Goal: Information Seeking & Learning: Understand process/instructions

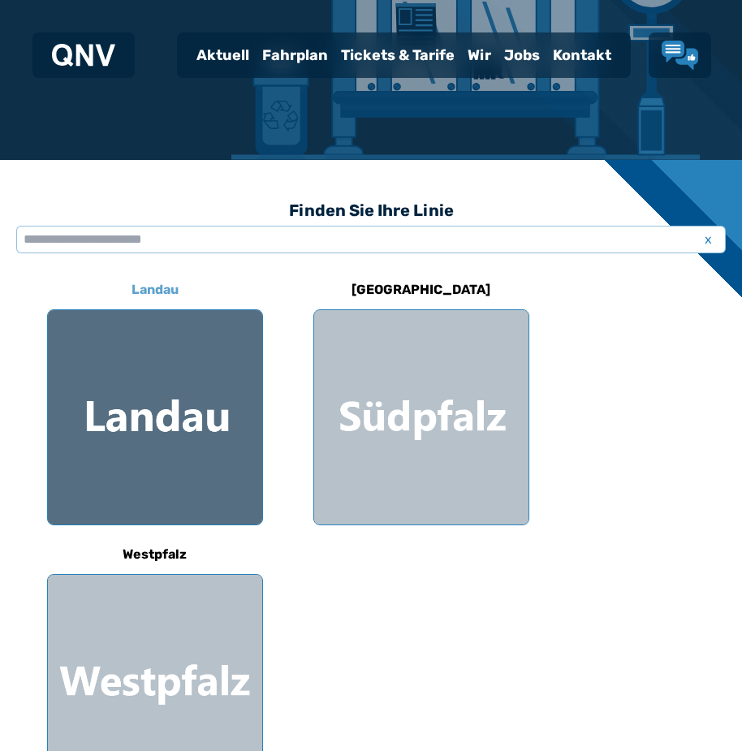
scroll to position [244, 0]
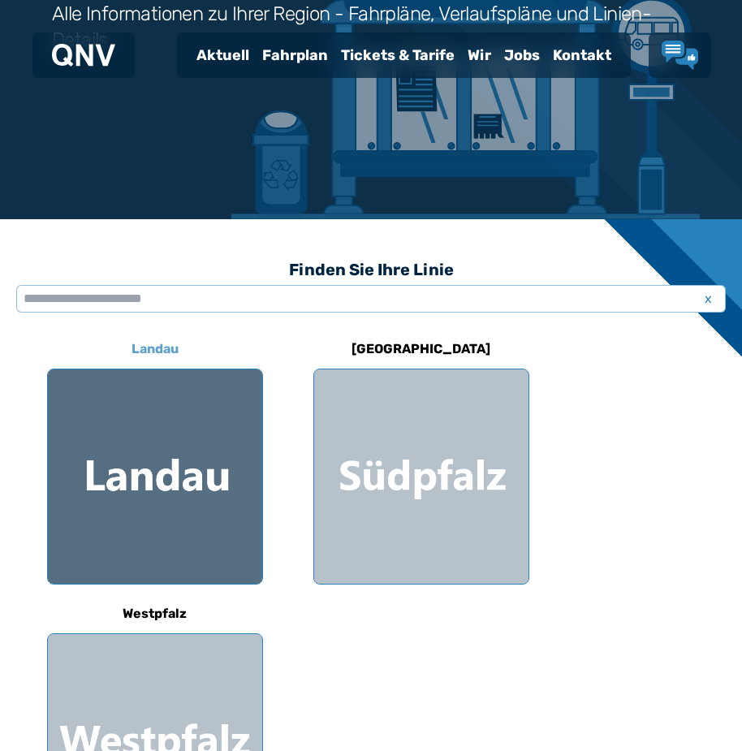
click at [113, 528] on div at bounding box center [155, 477] width 214 height 214
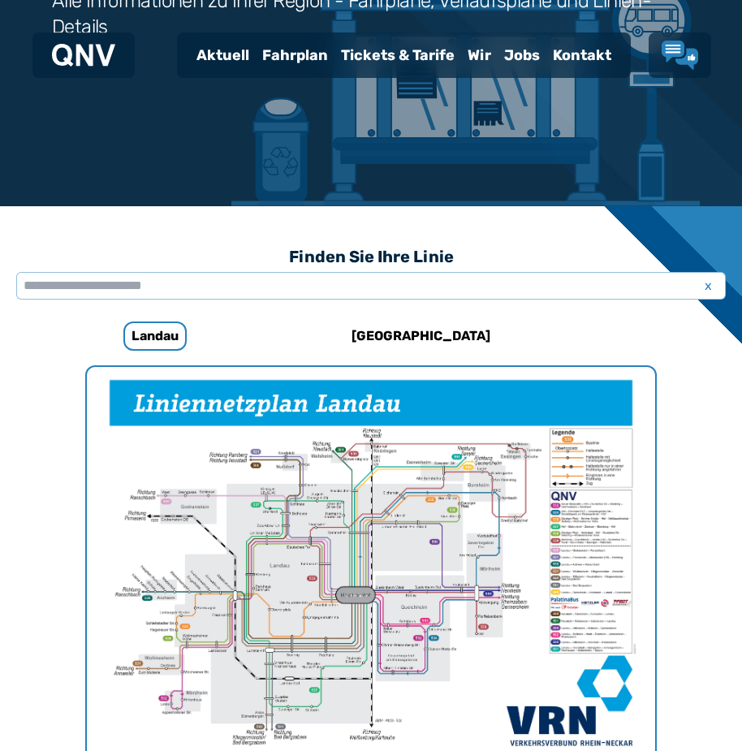
scroll to position [94, 0]
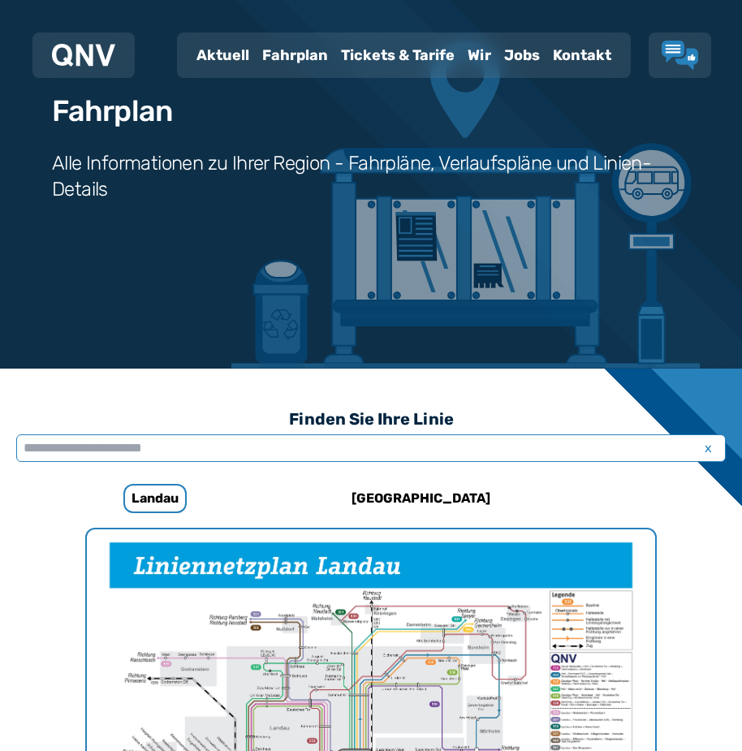
click at [196, 449] on input "text" at bounding box center [371, 449] width 710 height 28
click at [325, 54] on div "Fahrplan" at bounding box center [295, 55] width 79 height 42
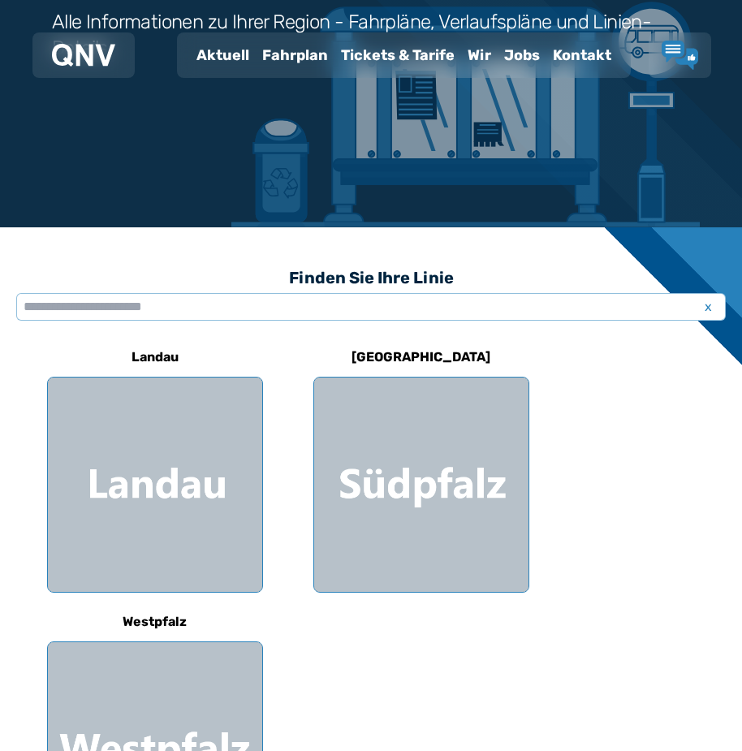
scroll to position [244, 0]
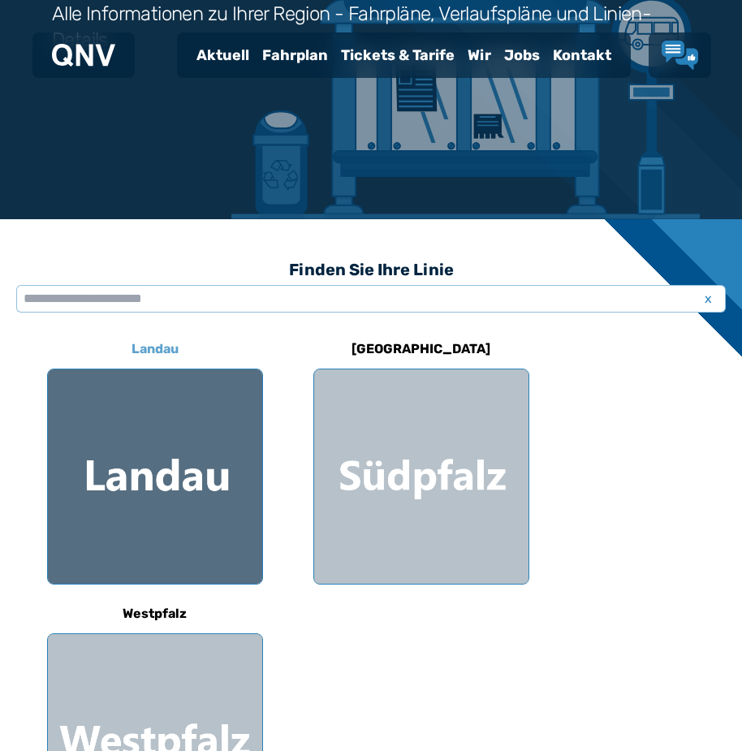
click at [135, 531] on div at bounding box center [155, 477] width 214 height 214
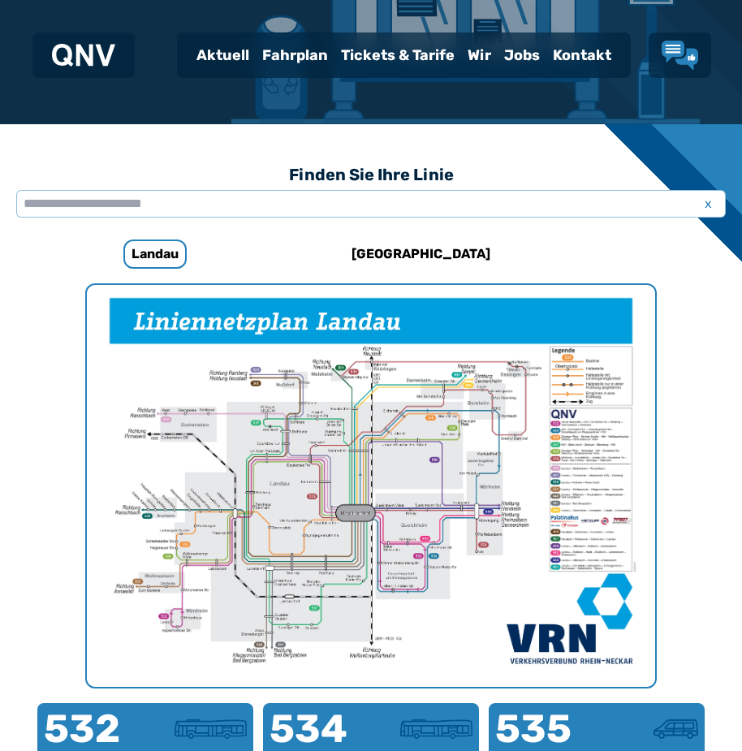
scroll to position [338, 0]
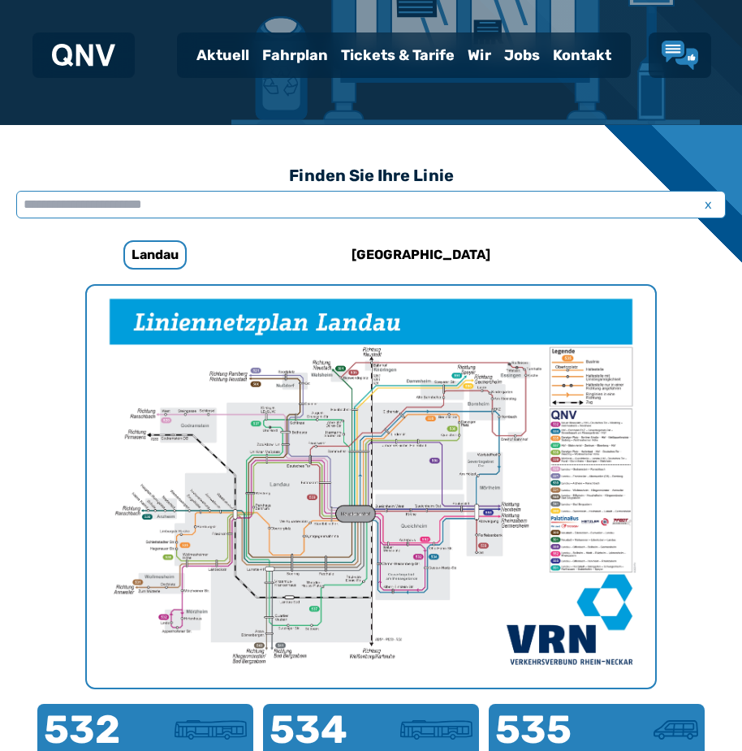
click at [263, 208] on input "text" at bounding box center [371, 205] width 710 height 28
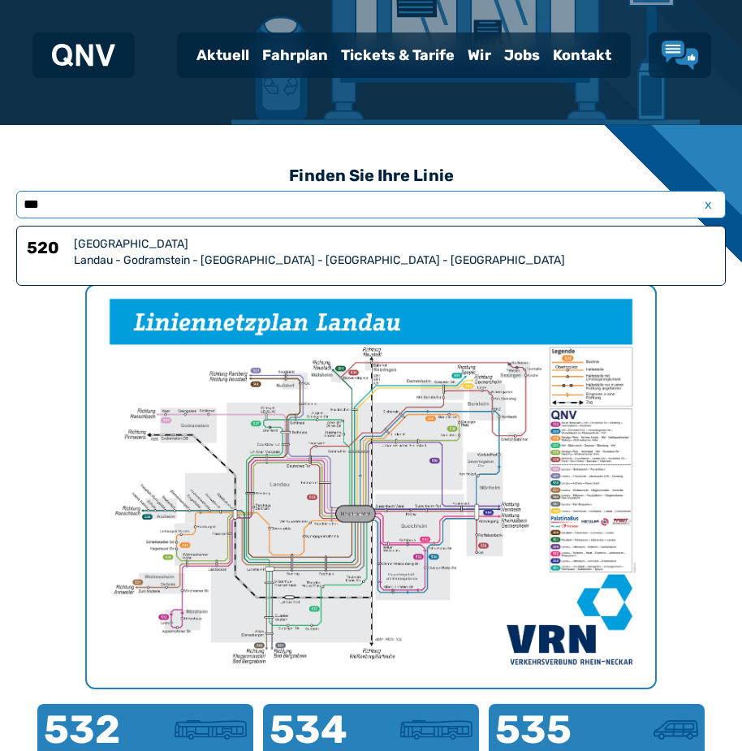
type input "***"
click at [279, 254] on div "Landau - Godramstein - [GEOGRAPHIC_DATA] - [GEOGRAPHIC_DATA] - [GEOGRAPHIC_DATA]" at bounding box center [395, 261] width 642 height 16
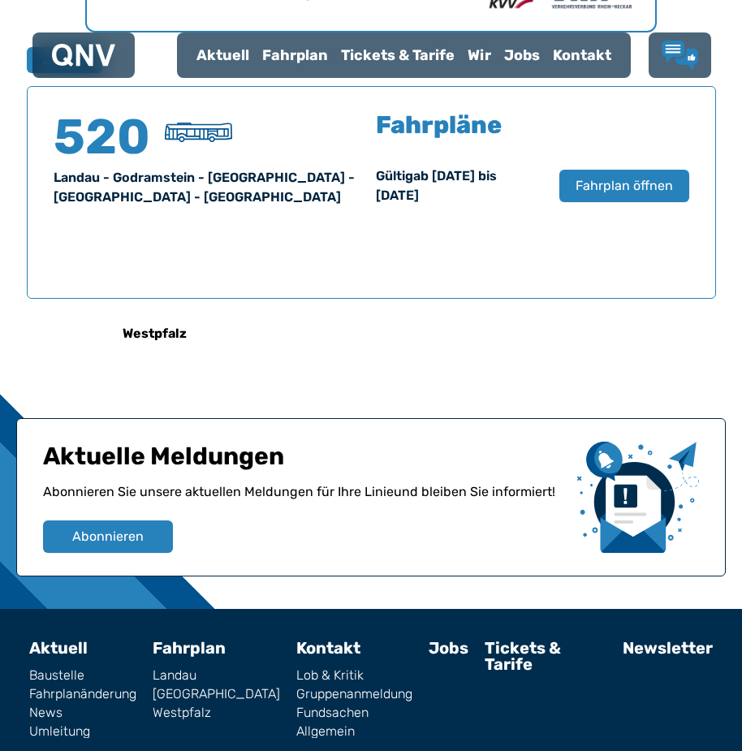
scroll to position [956, 0]
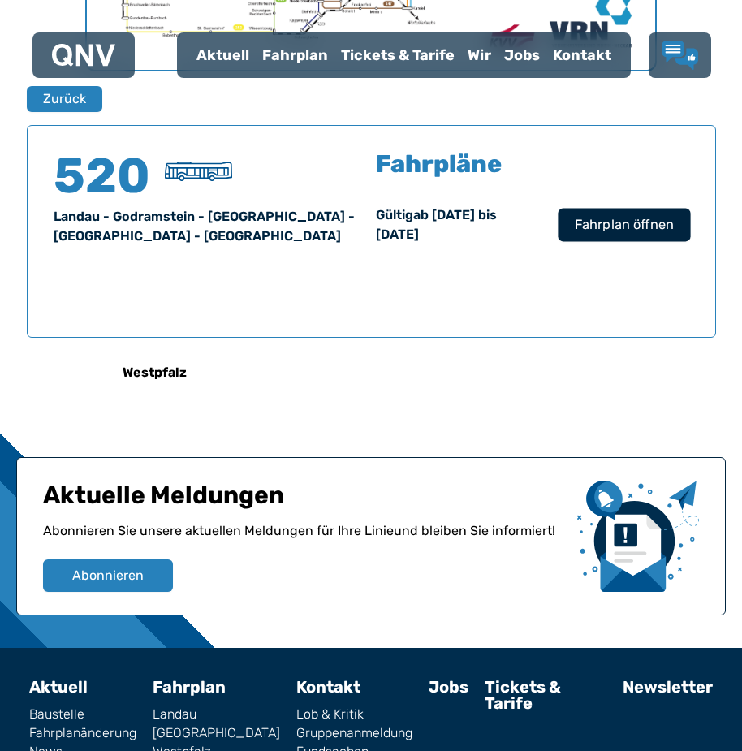
click at [578, 230] on span "Fahrplan öffnen" at bounding box center [623, 224] width 99 height 19
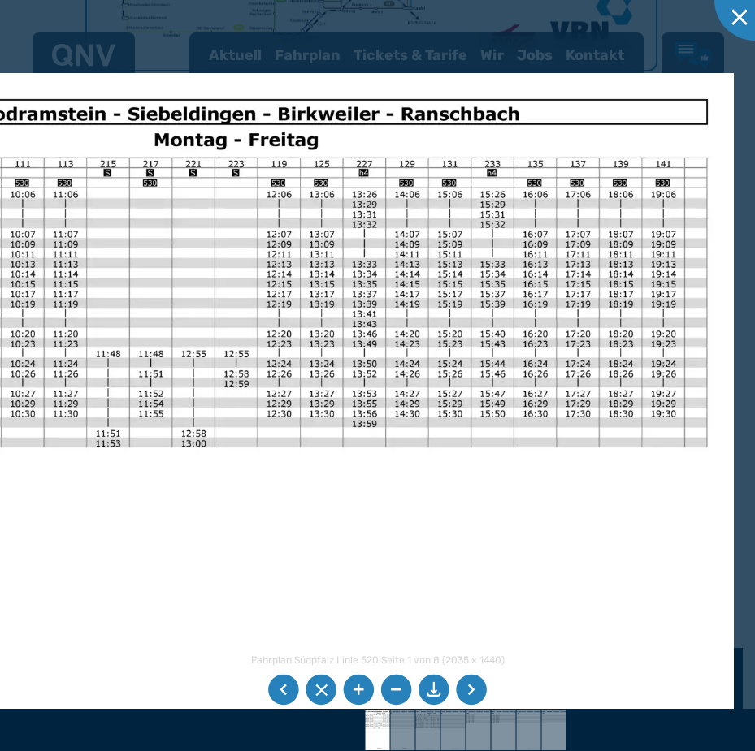
click at [327, 396] on img at bounding box center [168, 472] width 1129 height 799
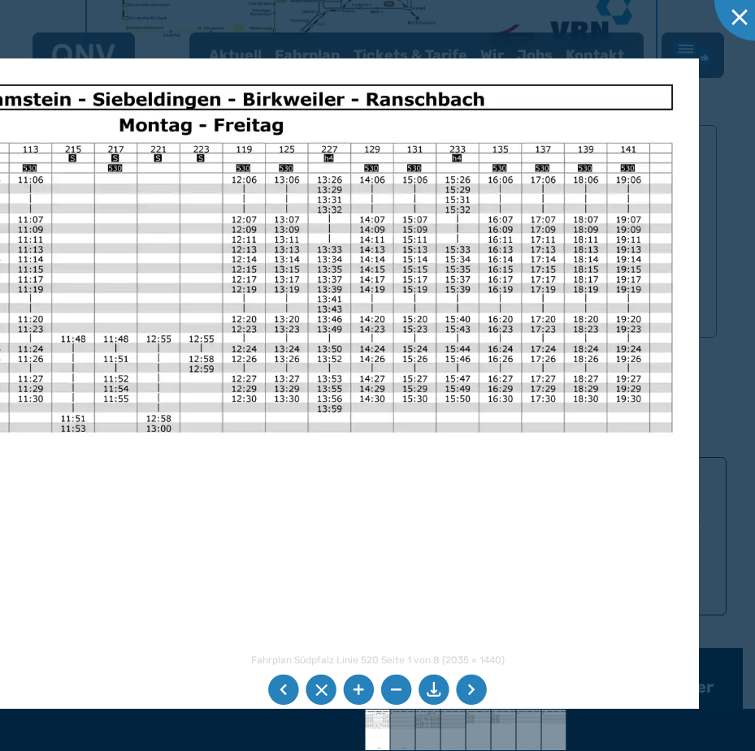
click at [191, 225] on img at bounding box center [133, 457] width 1129 height 799
click at [729, 26] on div at bounding box center [754, -1] width 81 height 81
